Goal: Check status: Check status

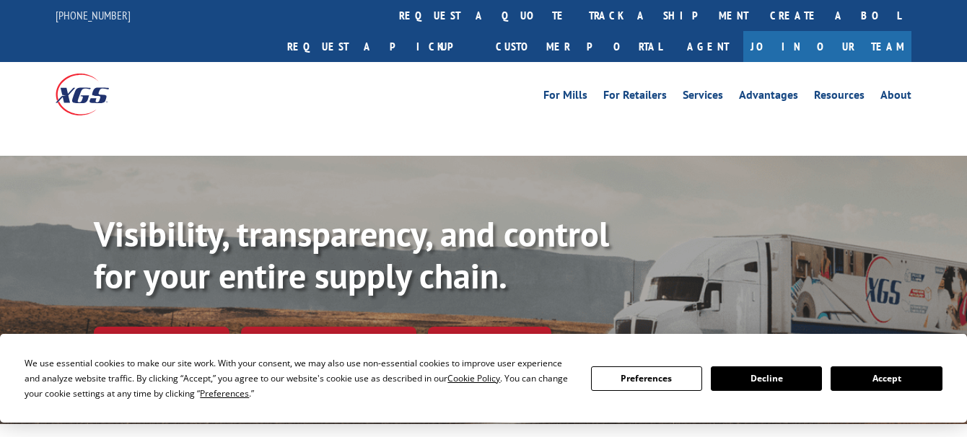
scroll to position [144, 0]
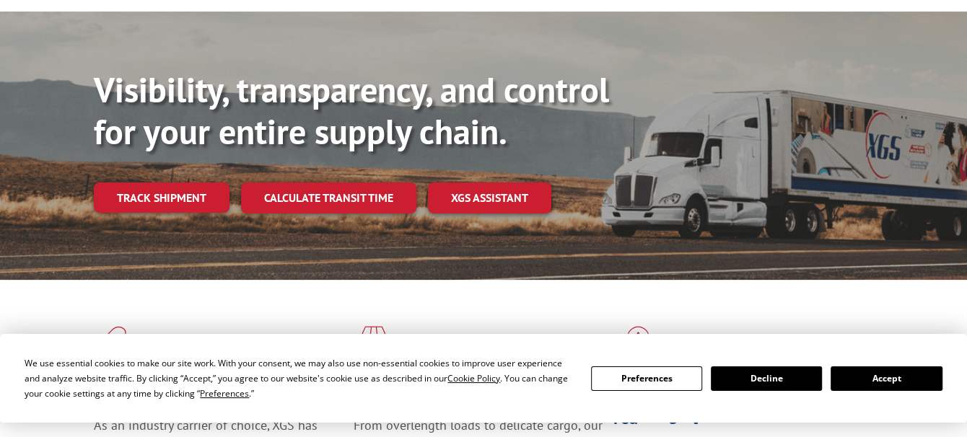
click at [866, 372] on button "Accept" at bounding box center [885, 378] width 111 height 25
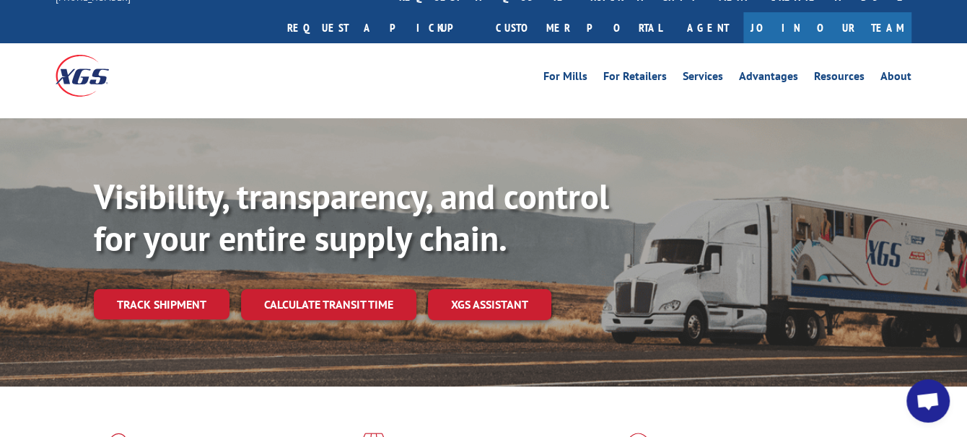
scroll to position [0, 0]
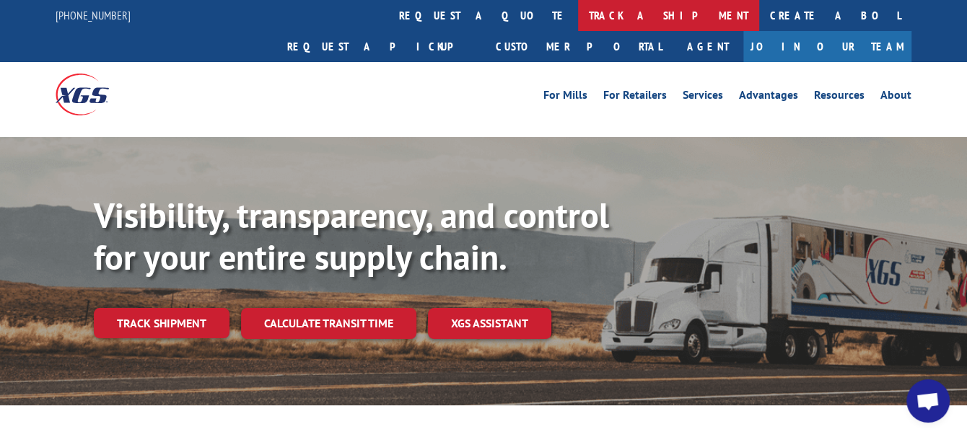
click at [578, 22] on link "track a shipment" at bounding box center [668, 15] width 181 height 31
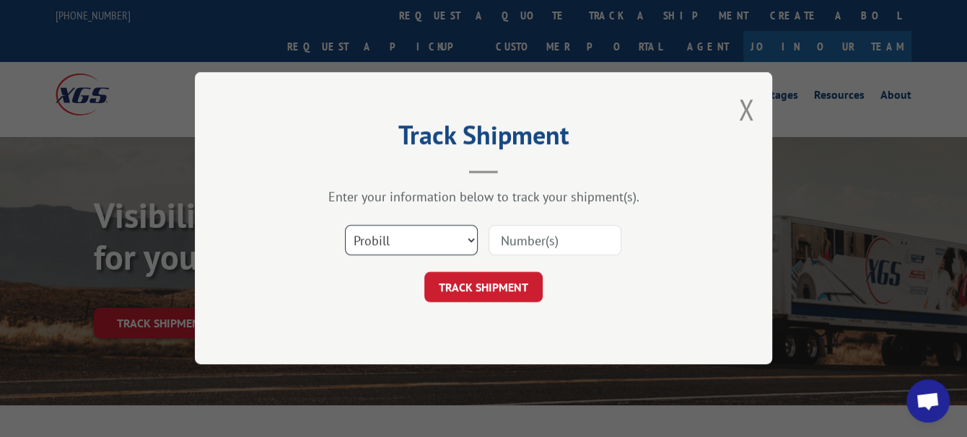
click at [413, 249] on select "Select category... Probill BOL PO" at bounding box center [411, 241] width 133 height 30
select select "bol"
click at [345, 226] on select "Select category... Probill BOL PO" at bounding box center [411, 241] width 133 height 30
click at [545, 241] on input at bounding box center [554, 241] width 133 height 30
paste input "2873596"
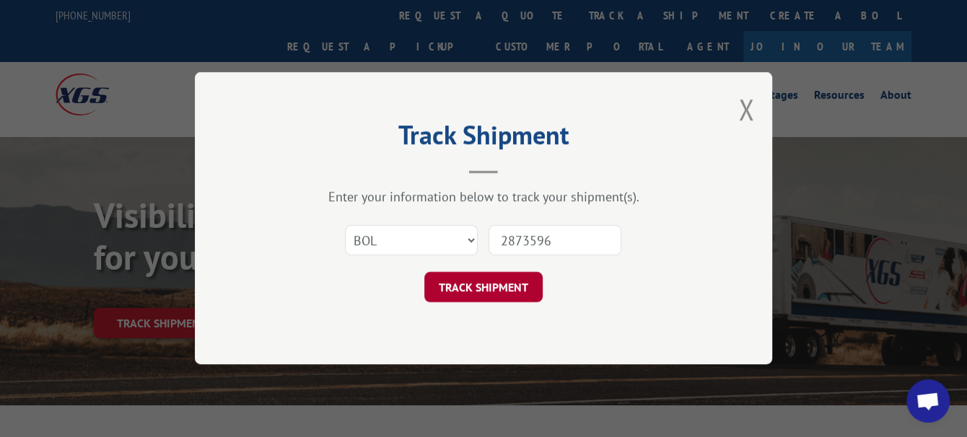
type input "2873596"
click at [514, 288] on button "TRACK SHIPMENT" at bounding box center [483, 288] width 118 height 30
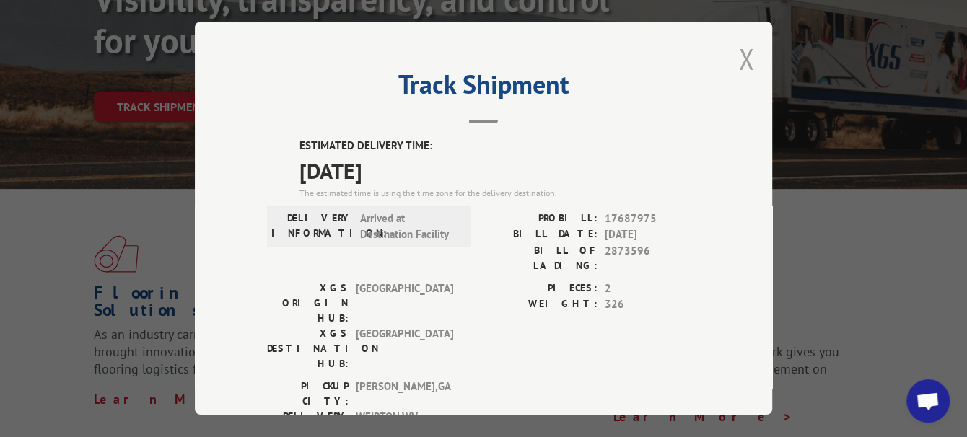
click at [739, 55] on button "Close modal" at bounding box center [746, 59] width 16 height 38
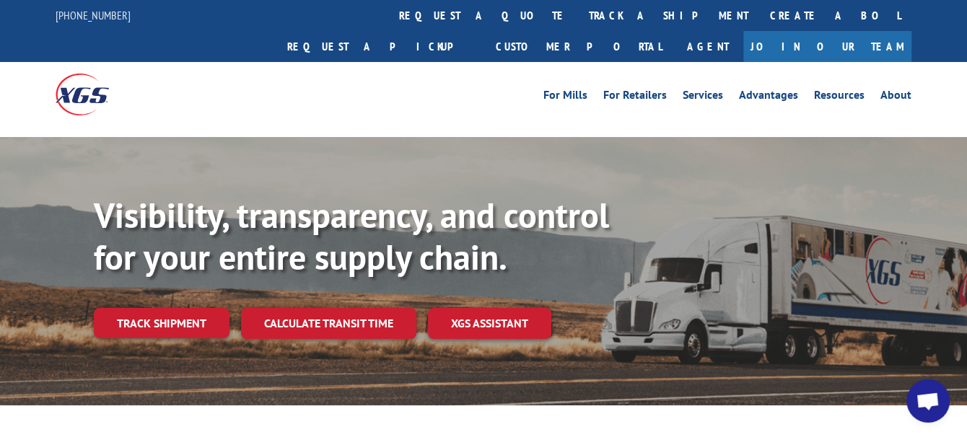
click at [578, 13] on link "track a shipment" at bounding box center [668, 15] width 181 height 31
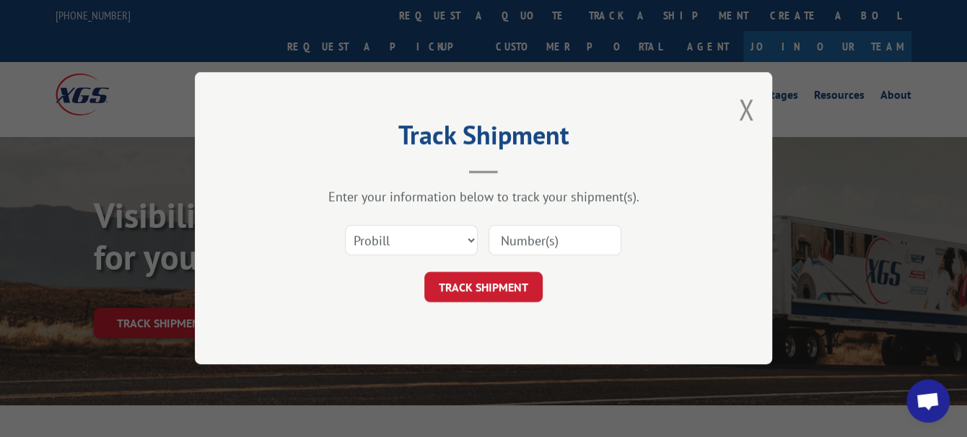
click at [514, 236] on input at bounding box center [554, 241] width 133 height 30
drag, startPoint x: 445, startPoint y: 245, endPoint x: 442, endPoint y: 255, distance: 9.8
click at [445, 245] on select "Select category... Probill BOL PO" at bounding box center [411, 241] width 133 height 30
select select "bol"
click at [345, 226] on select "Select category... Probill BOL PO" at bounding box center [411, 241] width 133 height 30
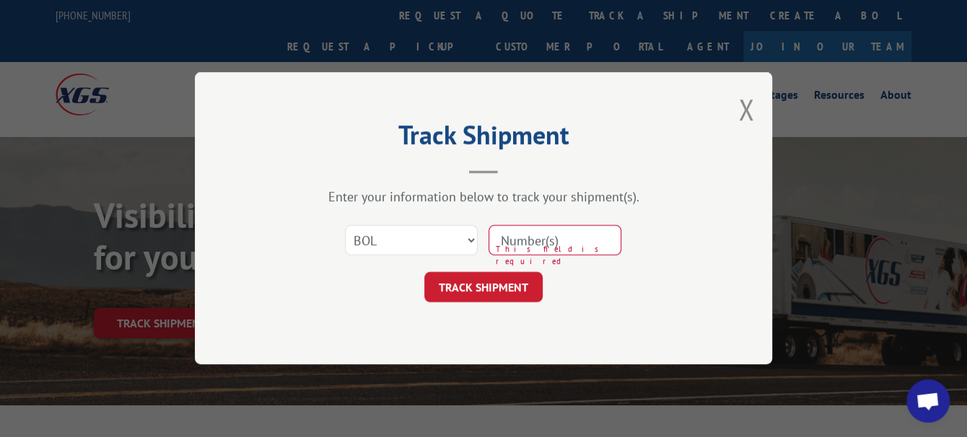
drag, startPoint x: 537, startPoint y: 241, endPoint x: 549, endPoint y: 240, distance: 12.3
click at [537, 241] on input at bounding box center [554, 241] width 133 height 30
type input "2875189"
click button "TRACK SHIPMENT" at bounding box center [483, 288] width 118 height 30
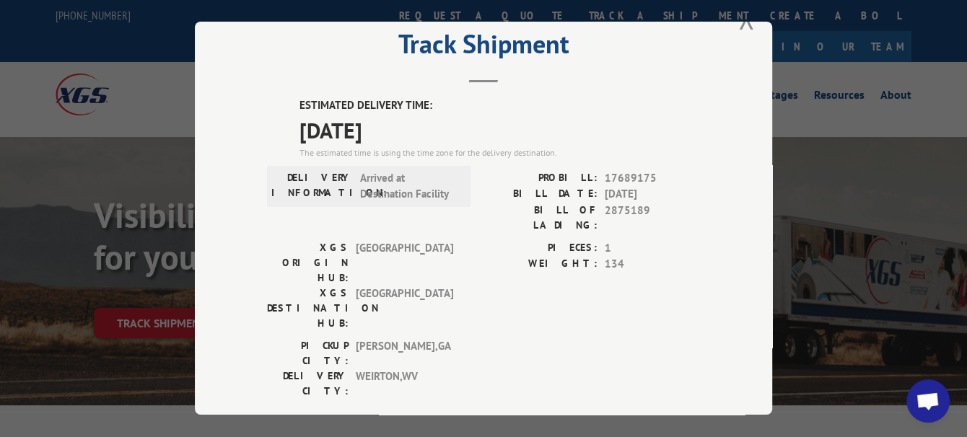
scroll to position [29, 0]
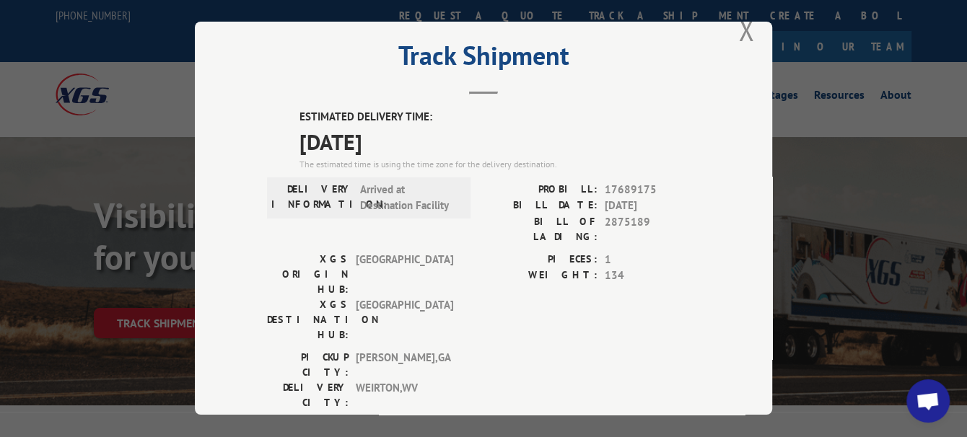
click at [433, 281] on div "XGS ORIGIN HUB: TUNNEL HILL XGS DESTINATION HUB: [GEOGRAPHIC_DATA]" at bounding box center [364, 301] width 195 height 98
drag, startPoint x: 743, startPoint y: 27, endPoint x: 755, endPoint y: 9, distance: 21.8
click at [743, 27] on button "Close modal" at bounding box center [746, 30] width 16 height 38
